Goal: Check status: Check status

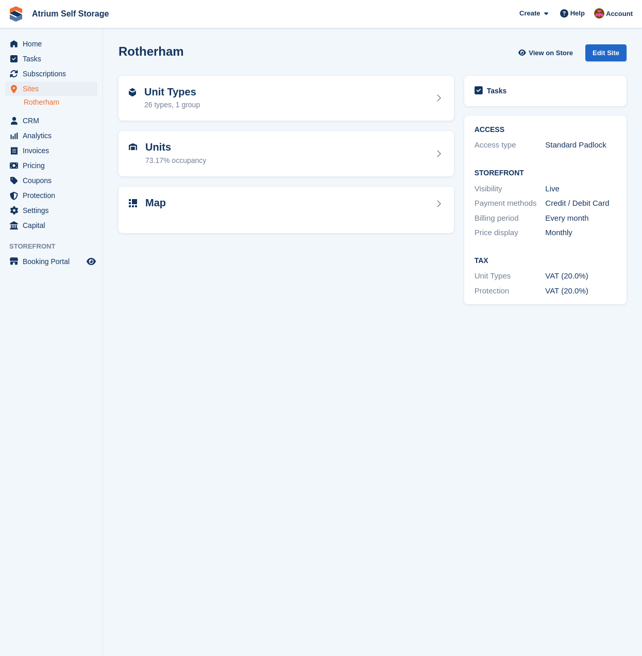
click at [20, 22] on img at bounding box center [15, 13] width 15 height 15
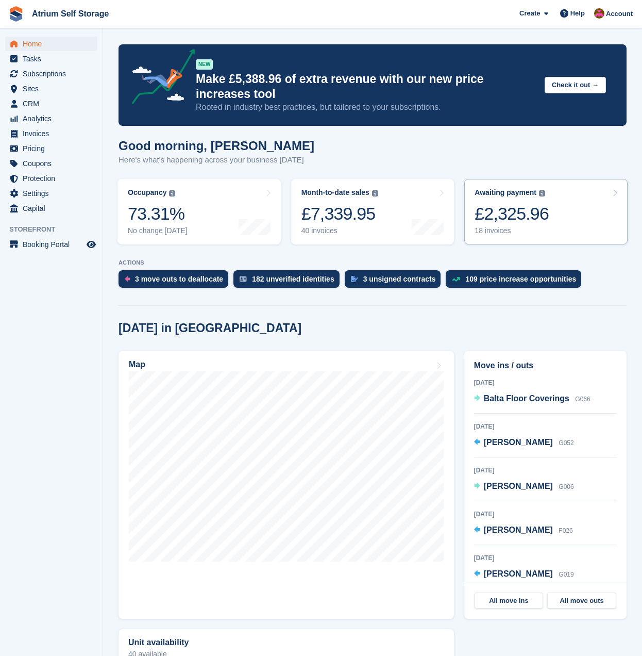
click at [509, 218] on div "£2,325.96" at bounding box center [512, 213] width 74 height 21
